Goal: Task Accomplishment & Management: Use online tool/utility

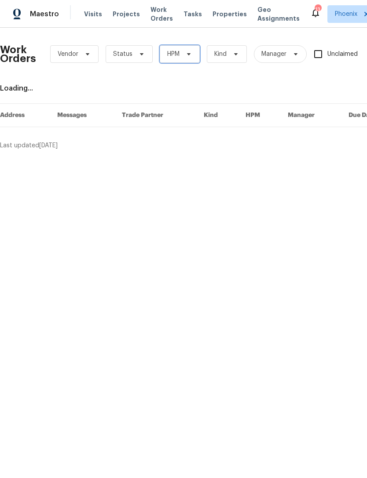
click at [191, 56] on icon at bounding box center [188, 54] width 7 height 7
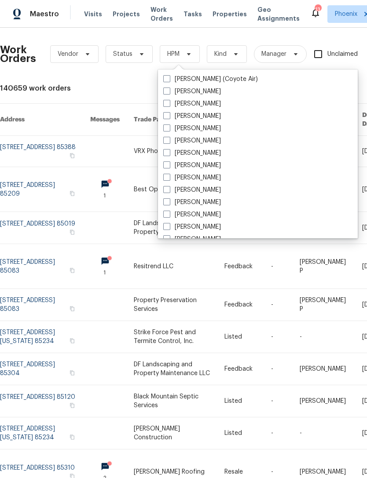
click at [207, 201] on label "[PERSON_NAME]" at bounding box center [192, 202] width 58 height 9
click at [169, 201] on input "[PERSON_NAME]" at bounding box center [166, 201] width 6 height 6
checkbox input "true"
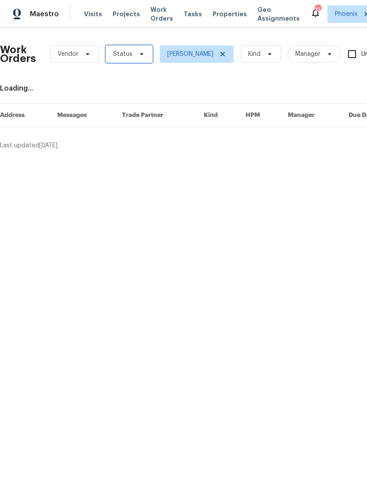
click at [137, 58] on span "Status" at bounding box center [128, 54] width 47 height 18
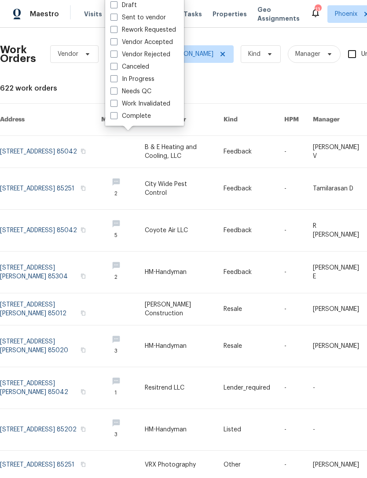
click at [139, 93] on label "Needs QC" at bounding box center [130, 91] width 41 height 9
click at [116, 93] on input "Needs QC" at bounding box center [113, 90] width 6 height 6
checkbox input "true"
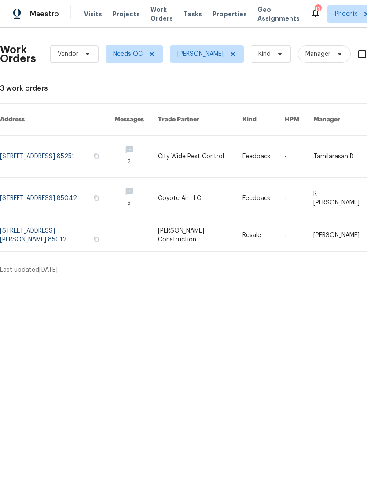
click at [34, 184] on link at bounding box center [57, 198] width 114 height 41
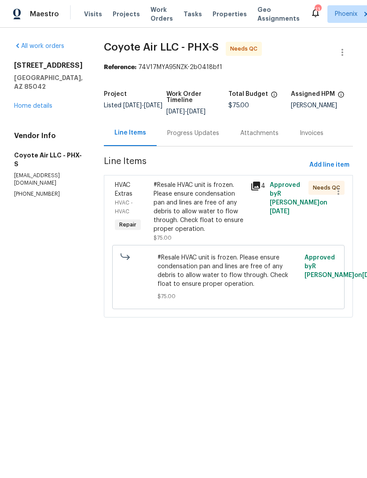
click at [198, 132] on div "Progress Updates" at bounding box center [193, 133] width 52 height 9
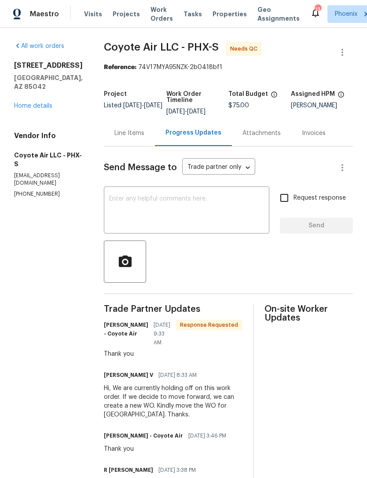
click at [30, 103] on link "Home details" at bounding box center [33, 106] width 38 height 6
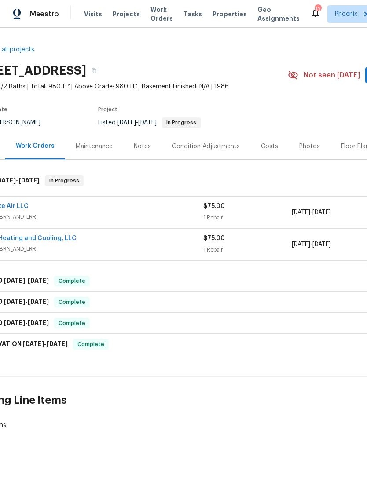
scroll to position [0, 31]
